Goal: Task Accomplishment & Management: Use online tool/utility

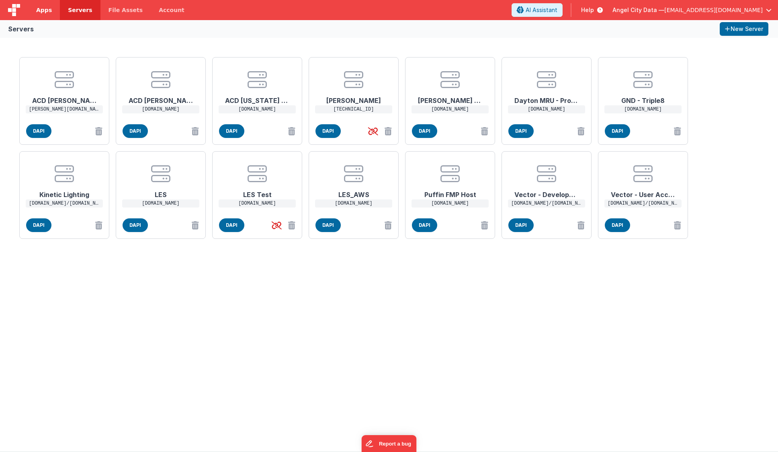
click at [50, 11] on span "Apps" at bounding box center [44, 10] width 16 height 8
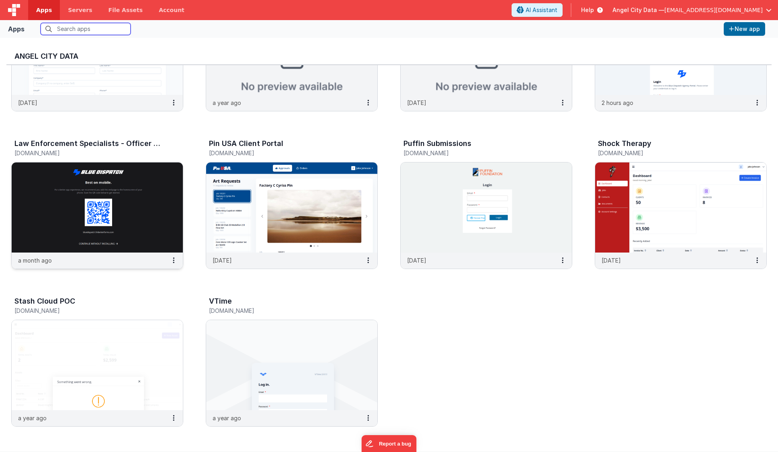
scroll to position [728, 0]
click at [127, 180] on img at bounding box center [97, 207] width 171 height 90
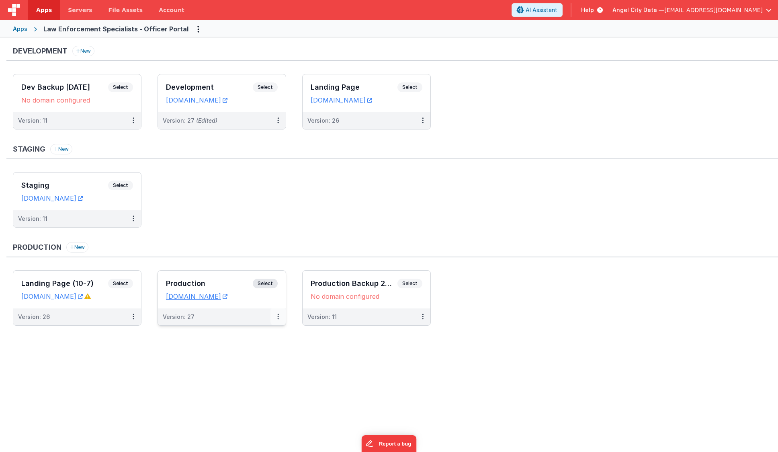
click at [277, 317] on icon at bounding box center [278, 316] width 2 height 0
click at [225, 349] on icon at bounding box center [224, 349] width 6 height 6
click at [233, 333] on link "Edit" at bounding box center [250, 335] width 71 height 14
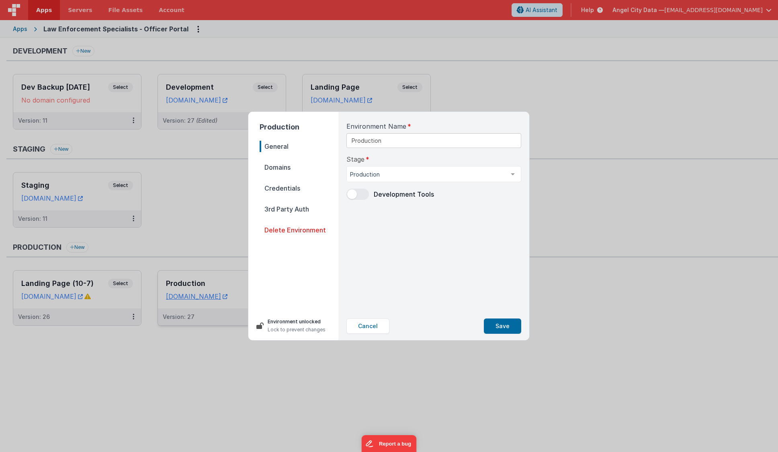
click at [282, 169] on span "Domains" at bounding box center [299, 167] width 79 height 11
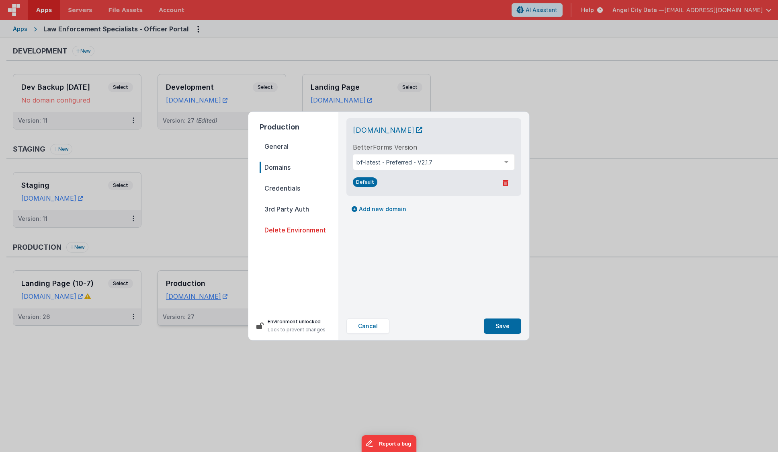
click at [283, 181] on nav "General Domains Credentials 3rd Party Auth Delete Environment" at bounding box center [299, 223] width 79 height 164
click at [285, 188] on span "Credentials" at bounding box center [299, 187] width 79 height 11
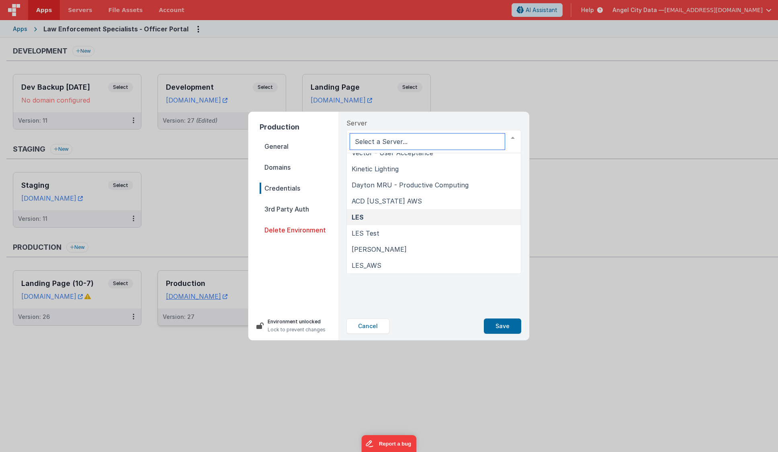
scroll to position [105, 0]
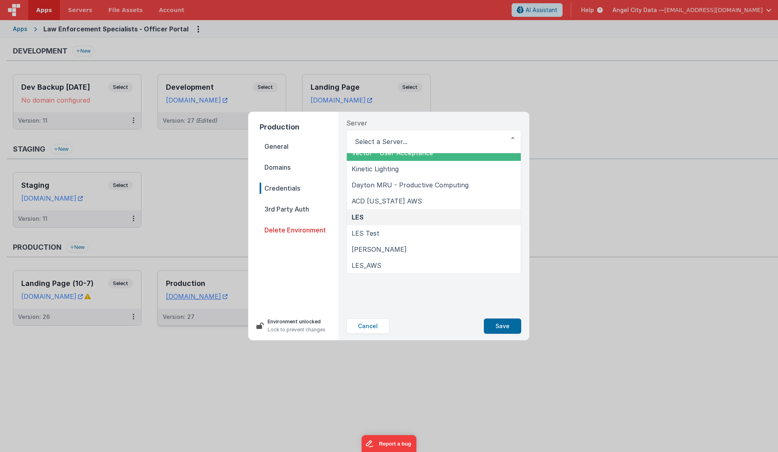
click at [404, 121] on div "Server ACD [PERSON_NAME] GND - Triple8 [PERSON_NAME] Exhaust FMPHost Puffin FMP…" at bounding box center [433, 135] width 175 height 35
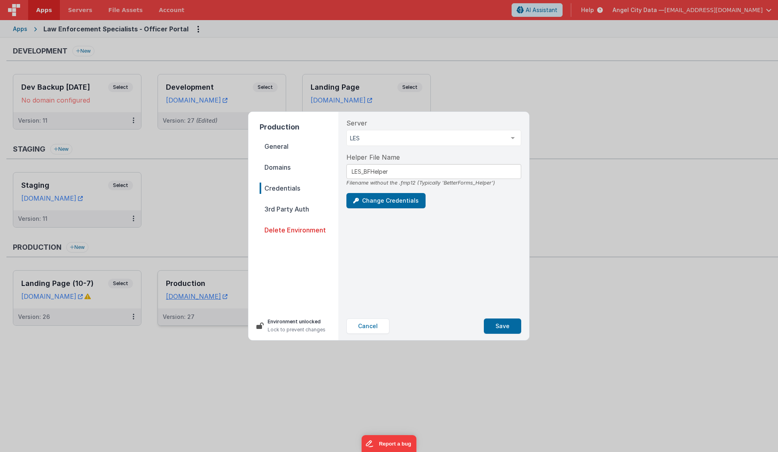
click at [283, 208] on span "3rd Party Auth" at bounding box center [299, 208] width 79 height 11
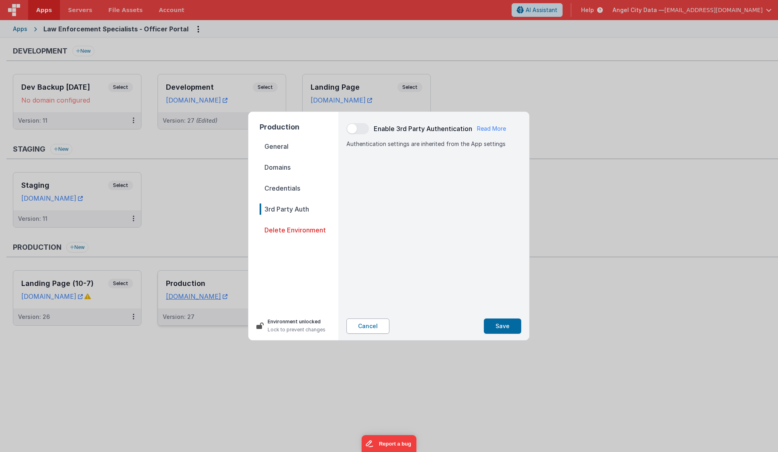
click at [372, 333] on button "Cancel" at bounding box center [367, 325] width 43 height 15
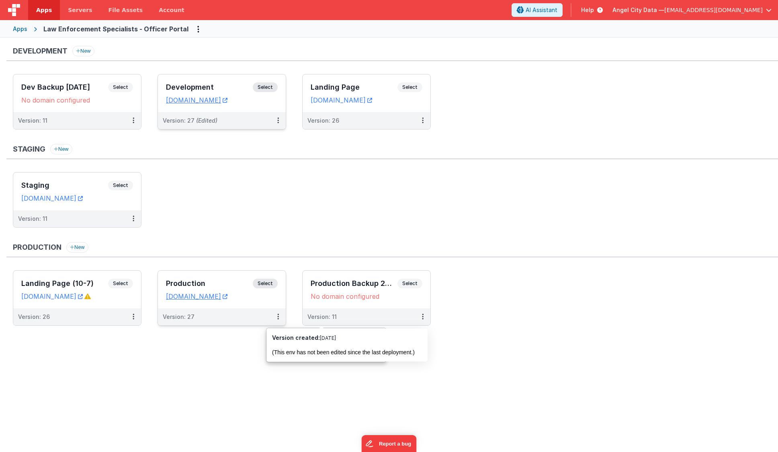
click at [220, 88] on h3 "Development" at bounding box center [209, 87] width 87 height 8
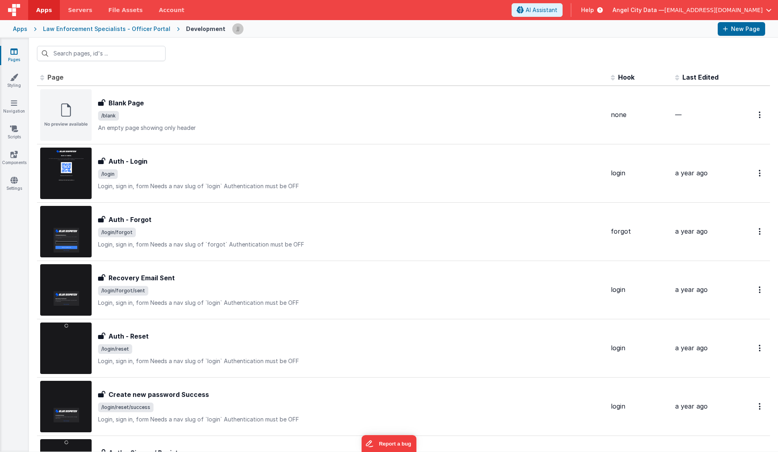
click at [18, 29] on div "Apps" at bounding box center [20, 29] width 14 height 8
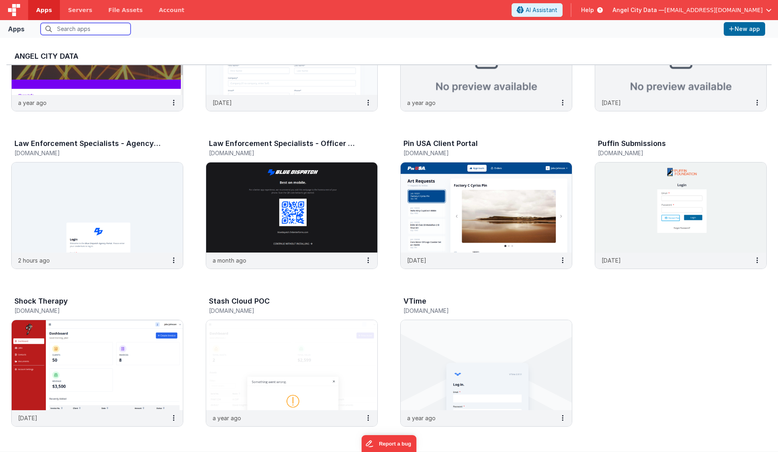
scroll to position [727, 0]
click at [276, 211] on img at bounding box center [291, 208] width 171 height 90
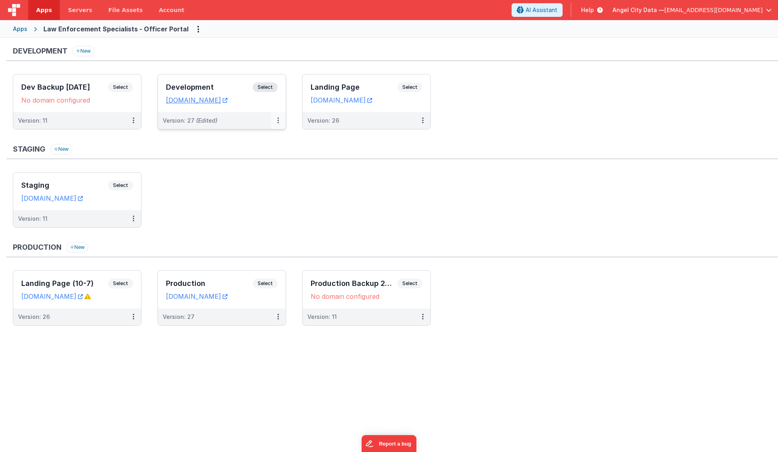
click at [278, 121] on icon at bounding box center [278, 120] width 2 height 0
click at [264, 142] on link "Edit" at bounding box center [250, 138] width 71 height 14
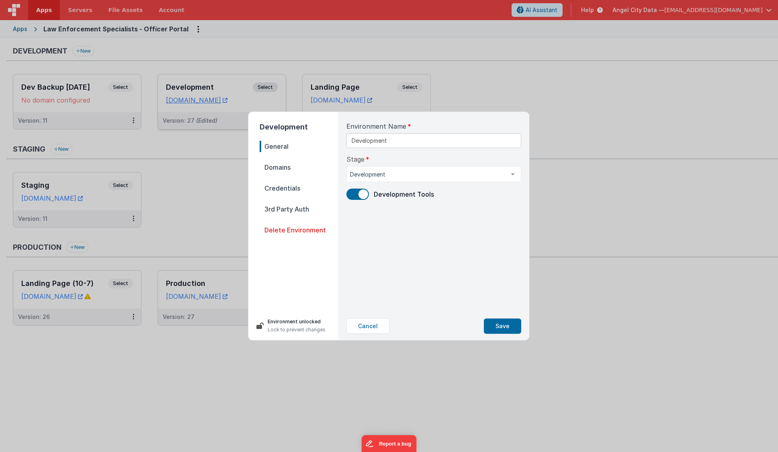
click at [278, 167] on span "Domains" at bounding box center [299, 167] width 79 height 11
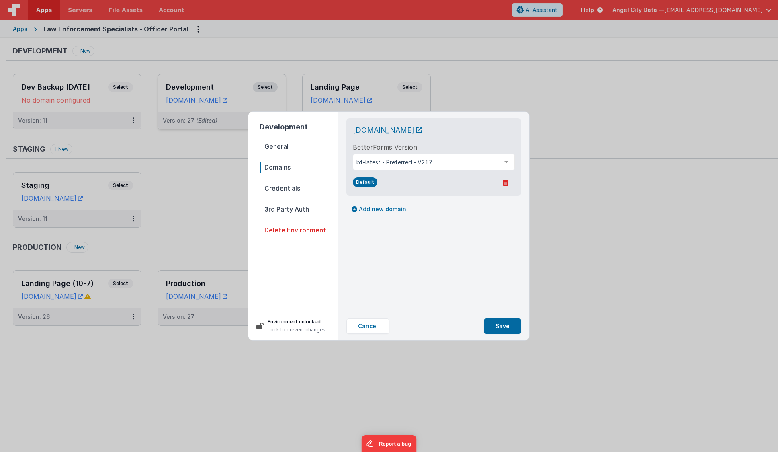
click at [281, 185] on span "Credentials" at bounding box center [299, 187] width 79 height 11
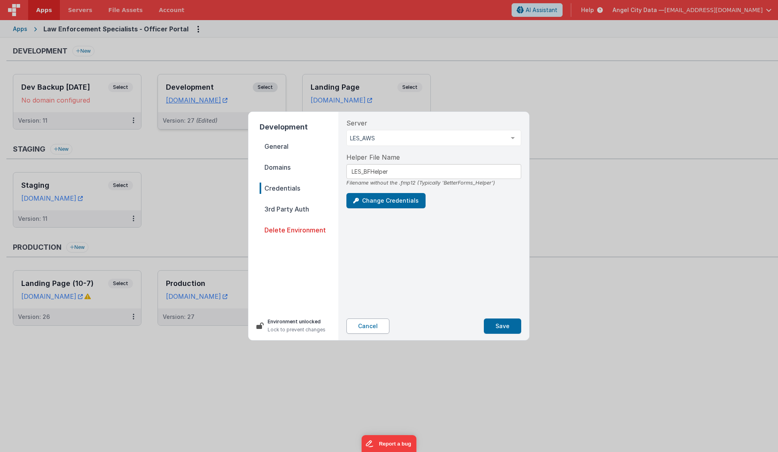
click at [361, 326] on button "Cancel" at bounding box center [367, 325] width 43 height 15
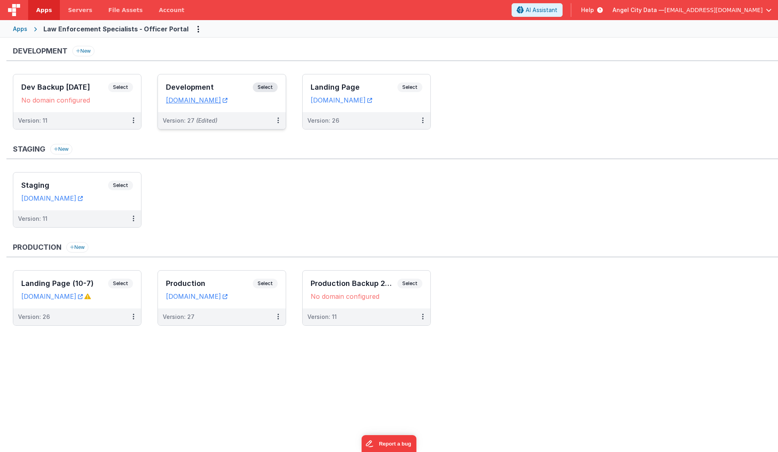
click at [379, 238] on div "Development New Dev Backup [DATE] Select URLs No domain configured Version: 11 …" at bounding box center [392, 190] width 772 height 288
click at [74, 8] on span "Servers" at bounding box center [80, 10] width 24 height 8
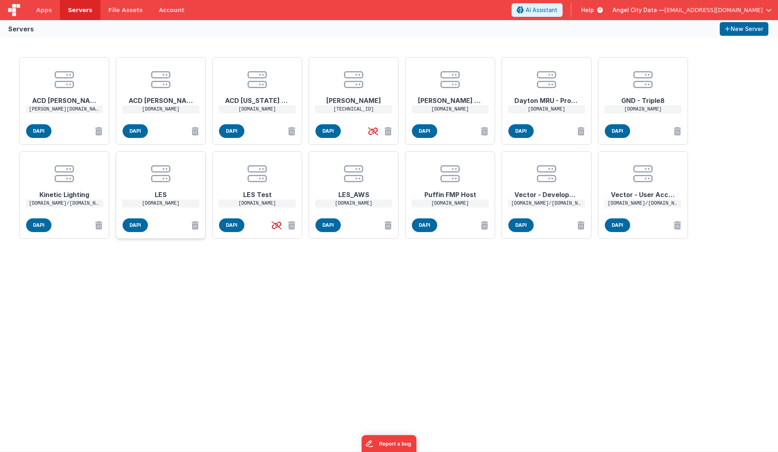
click at [166, 170] on icon at bounding box center [160, 173] width 19 height 19
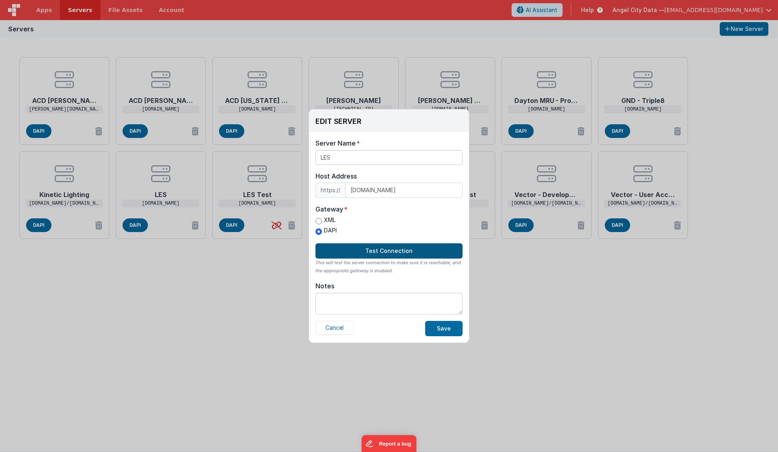
click at [365, 249] on button "Test Connection" at bounding box center [388, 250] width 147 height 15
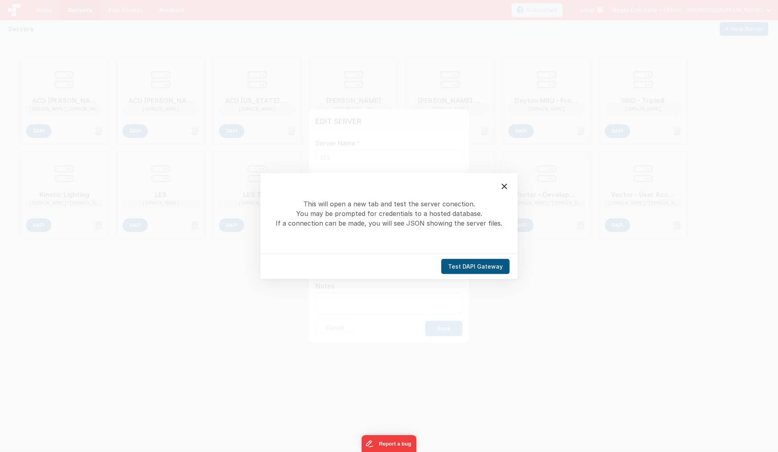
click at [487, 270] on button "Test DAPI Gateway" at bounding box center [475, 266] width 68 height 15
click at [504, 184] on icon at bounding box center [505, 187] width 10 height 10
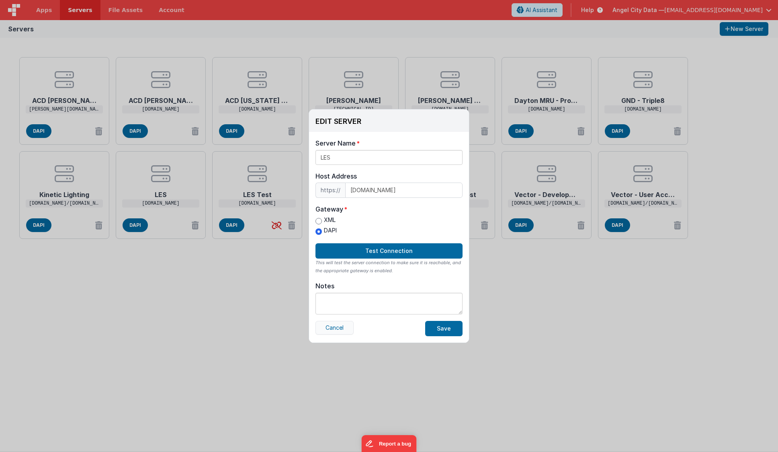
click at [344, 326] on button "Cancel" at bounding box center [334, 328] width 38 height 14
